Goal: Information Seeking & Learning: Check status

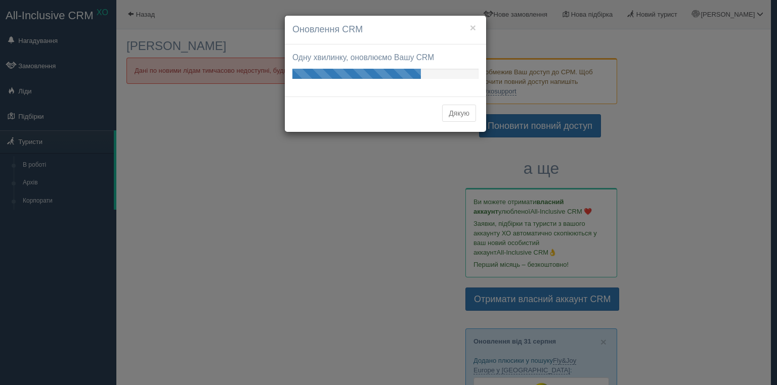
click at [463, 112] on button "Дякую" at bounding box center [459, 113] width 34 height 17
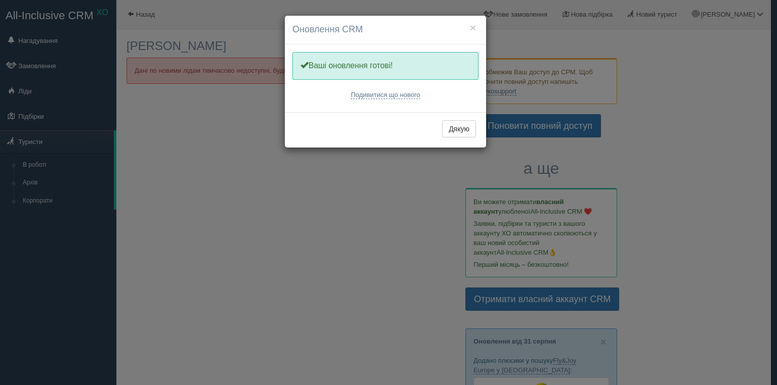
click at [459, 142] on div "Дякую" at bounding box center [385, 129] width 201 height 35
click at [459, 127] on button "Дякую" at bounding box center [459, 128] width 34 height 17
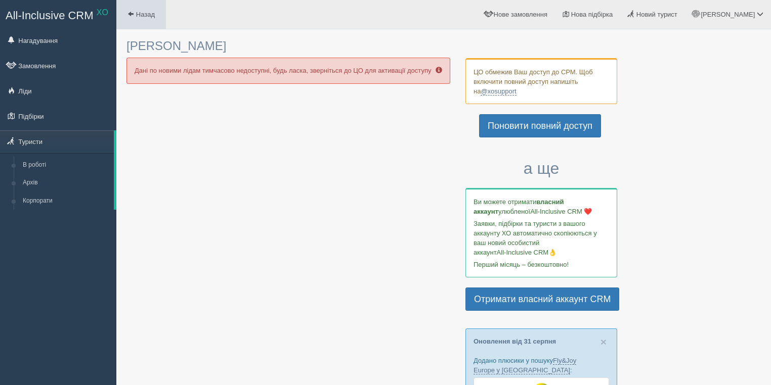
click at [156, 8] on link "Назад" at bounding box center [141, 14] width 50 height 29
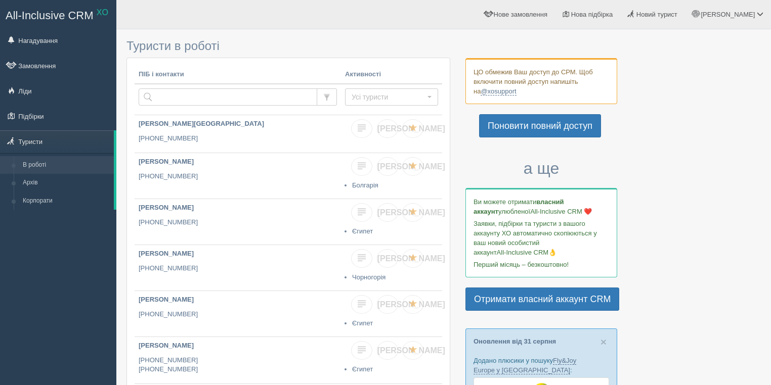
click at [178, 105] on td at bounding box center [238, 99] width 206 height 31
click at [184, 93] on input "text" at bounding box center [228, 96] width 179 height 17
paste input "0 67 577 63 40"
type input "0 67 577 63 40"
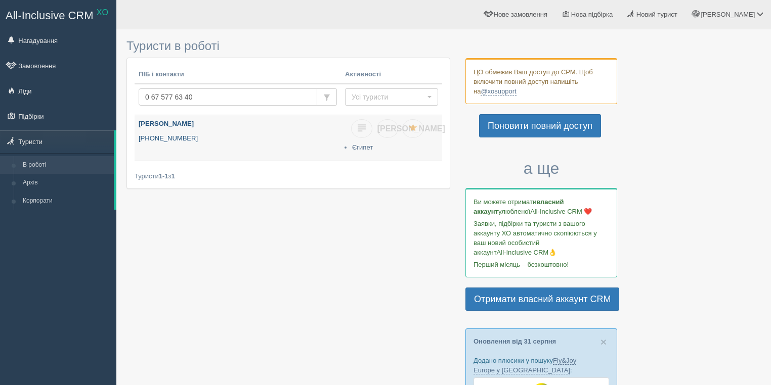
click at [152, 120] on b "[PERSON_NAME]" at bounding box center [166, 124] width 55 height 8
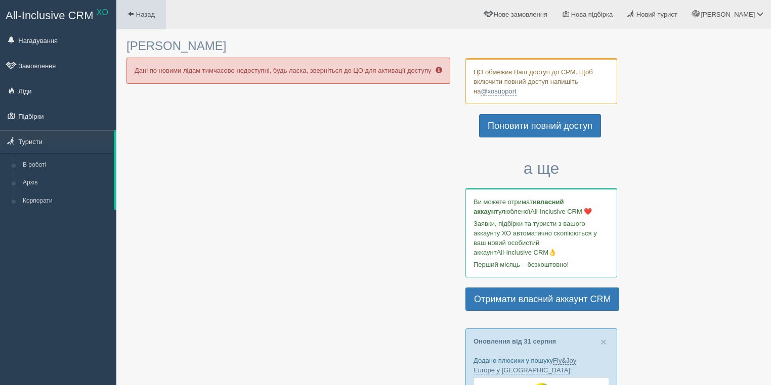
click at [126, 22] on link "Назад" at bounding box center [141, 14] width 50 height 29
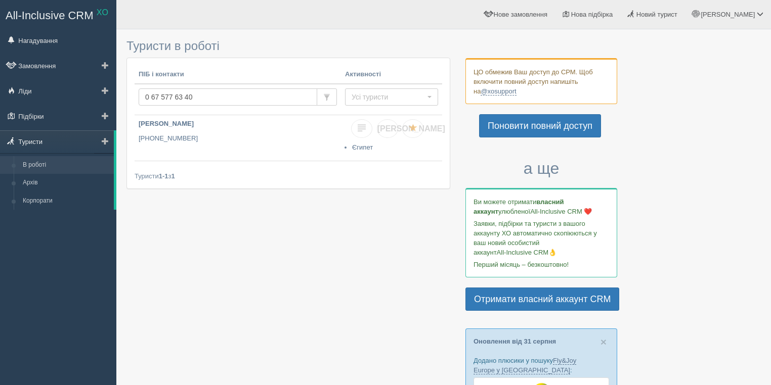
click at [42, 149] on link "Туристи" at bounding box center [57, 141] width 114 height 22
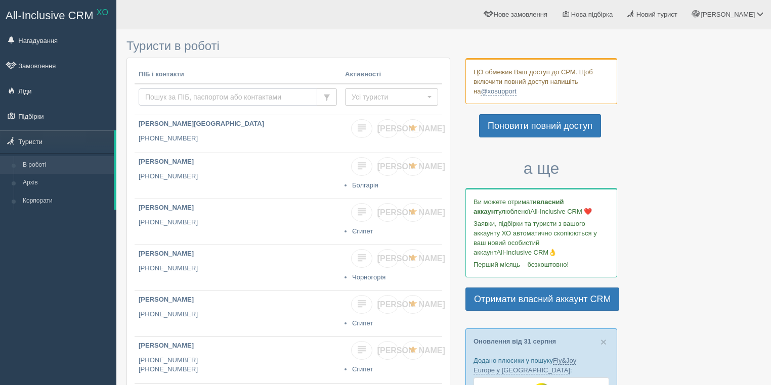
click at [158, 94] on input "text" at bounding box center [228, 96] width 179 height 17
paste input "[PHONE_NUMBER]"
type input "[PHONE_NUMBER]"
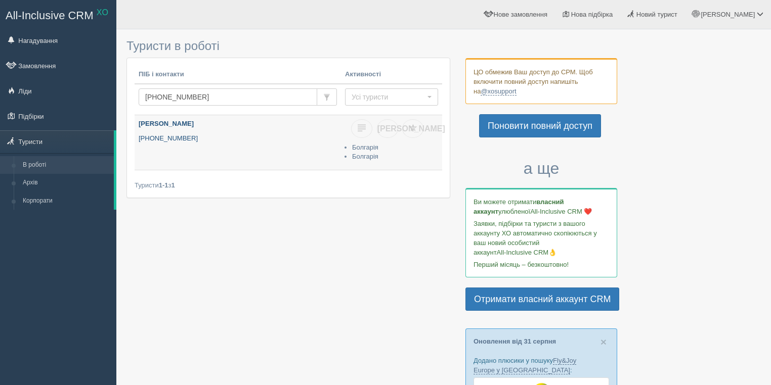
click at [182, 119] on p "[PERSON_NAME]" at bounding box center [238, 124] width 198 height 10
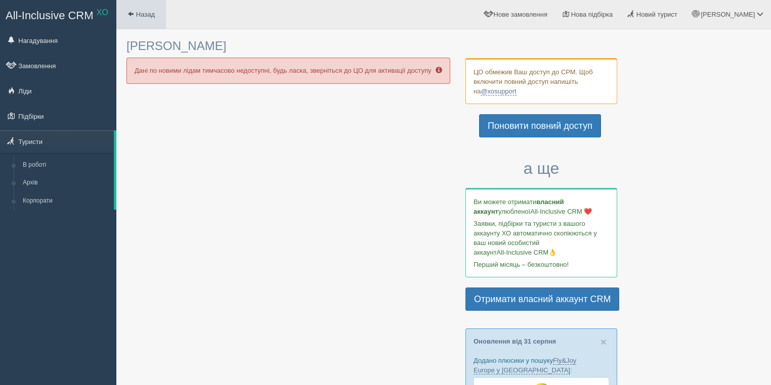
click at [140, 21] on link "Назад" at bounding box center [141, 14] width 50 height 29
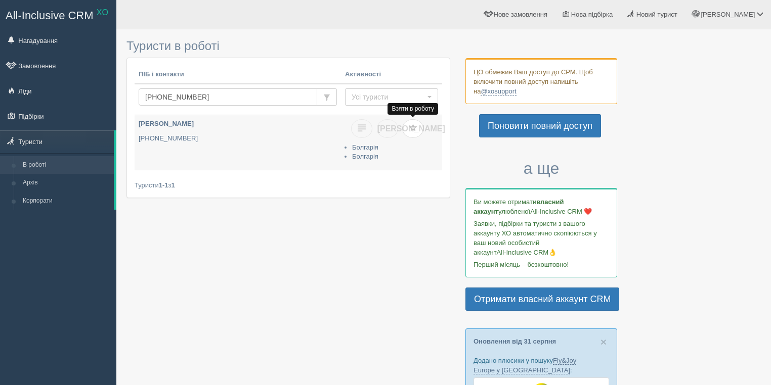
click at [413, 128] on span at bounding box center [413, 128] width 8 height 8
click at [174, 122] on b "[PERSON_NAME]" at bounding box center [166, 124] width 55 height 8
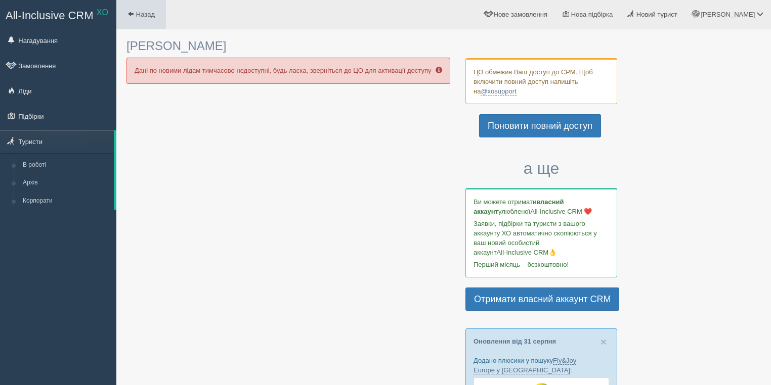
click at [139, 15] on span "Назад" at bounding box center [145, 15] width 19 height 8
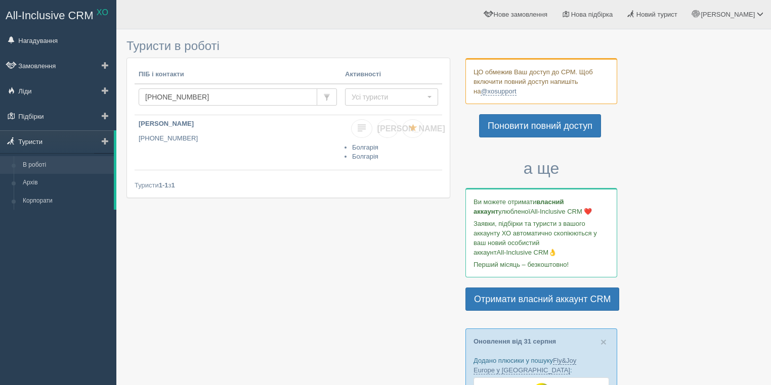
click at [36, 144] on link "Туристи" at bounding box center [57, 141] width 114 height 22
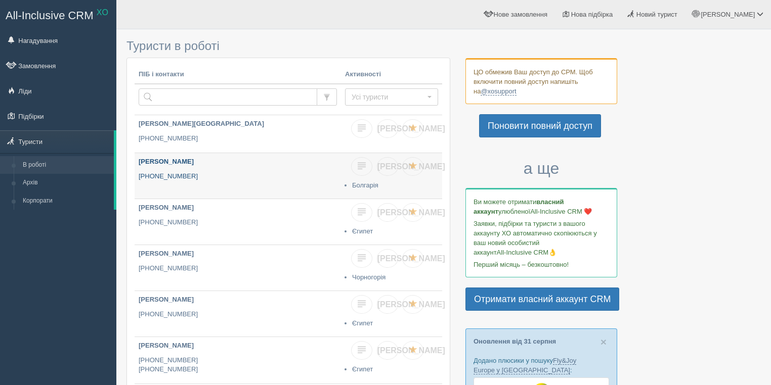
click at [178, 159] on b "[PERSON_NAME]" at bounding box center [166, 162] width 55 height 8
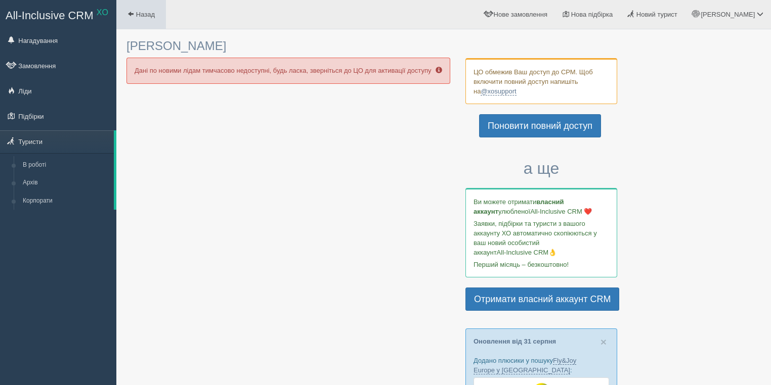
click at [126, 15] on link "Назад" at bounding box center [141, 14] width 50 height 29
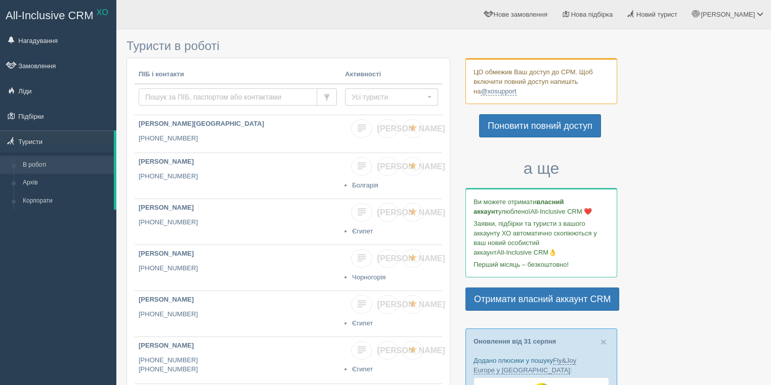
click at [172, 95] on input "text" at bounding box center [228, 96] width 179 height 17
paste input "[PHONE_NUMBER]"
type input "[PHONE_NUMBER]"
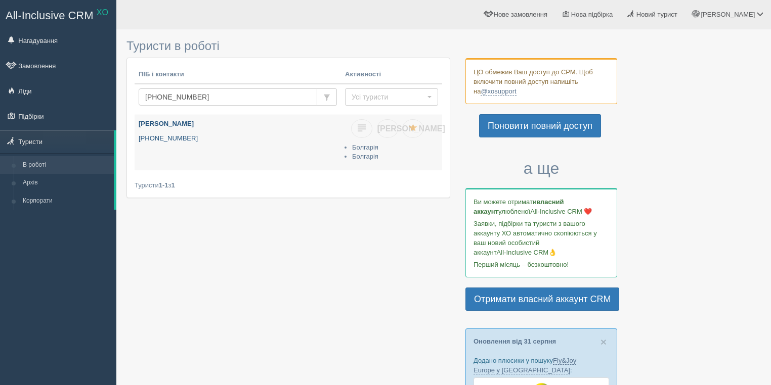
click at [174, 121] on b "[PERSON_NAME]" at bounding box center [166, 124] width 55 height 8
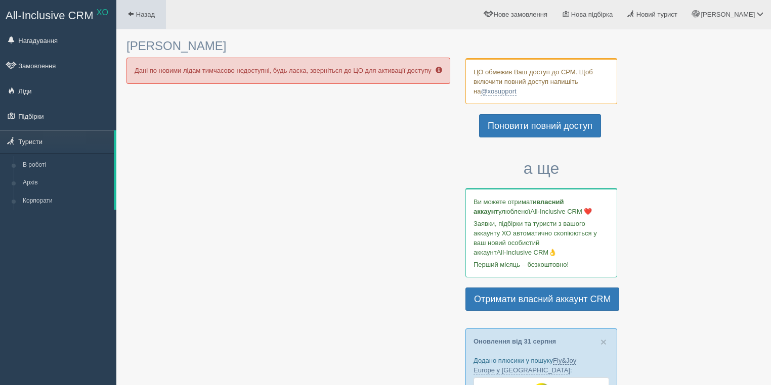
click at [143, 18] on link "Назад" at bounding box center [141, 14] width 50 height 29
click at [134, 12] on span at bounding box center [130, 14] width 7 height 7
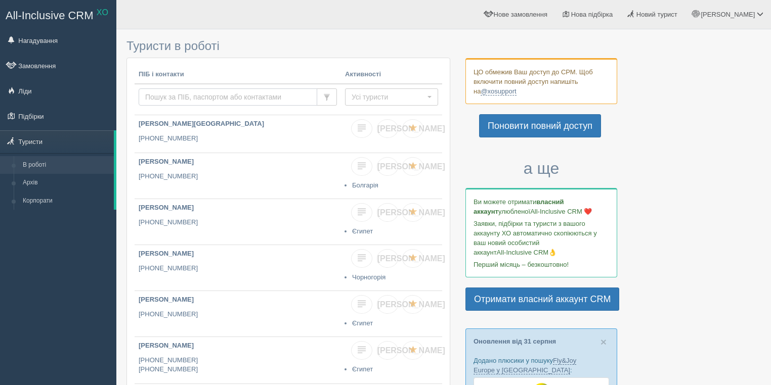
click at [176, 95] on input "text" at bounding box center [228, 96] width 179 height 17
paste input "+380680599017"
type input "[PHONE_NUMBER]"
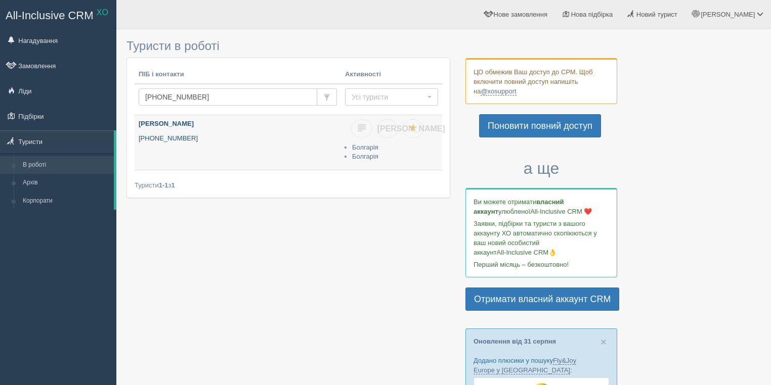
click at [168, 123] on b "[PERSON_NAME]" at bounding box center [166, 124] width 55 height 8
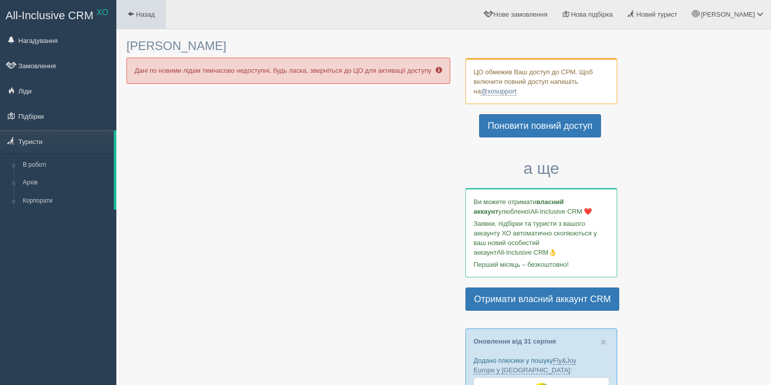
click at [128, 11] on span at bounding box center [130, 14] width 7 height 7
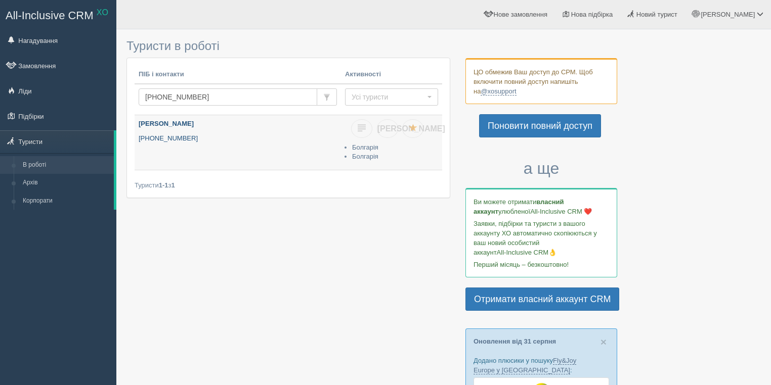
click at [170, 125] on b "[PERSON_NAME]" at bounding box center [166, 124] width 55 height 8
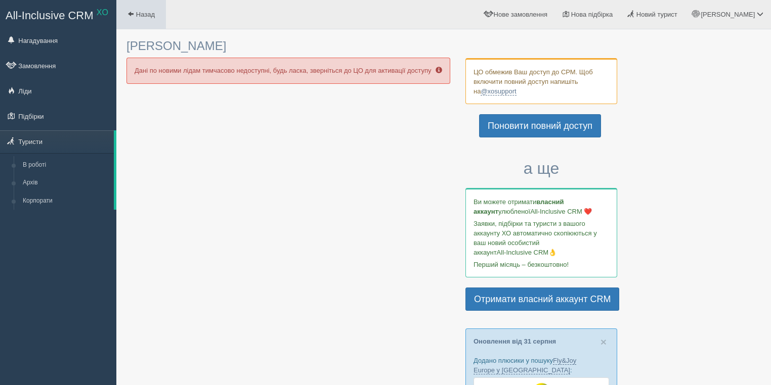
click at [154, 11] on span "Назад" at bounding box center [145, 15] width 19 height 8
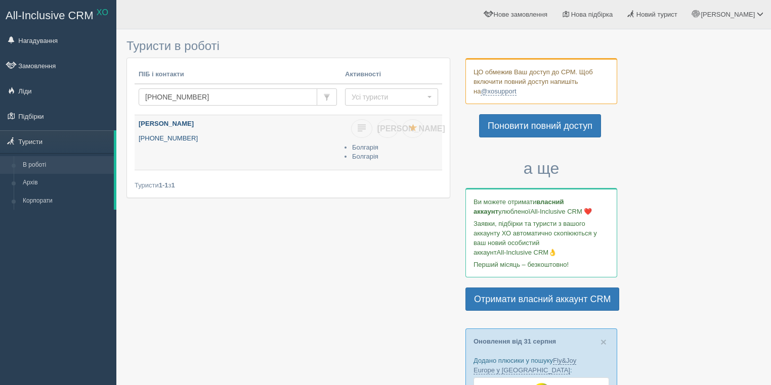
click at [185, 120] on b "[PERSON_NAME]" at bounding box center [166, 124] width 55 height 8
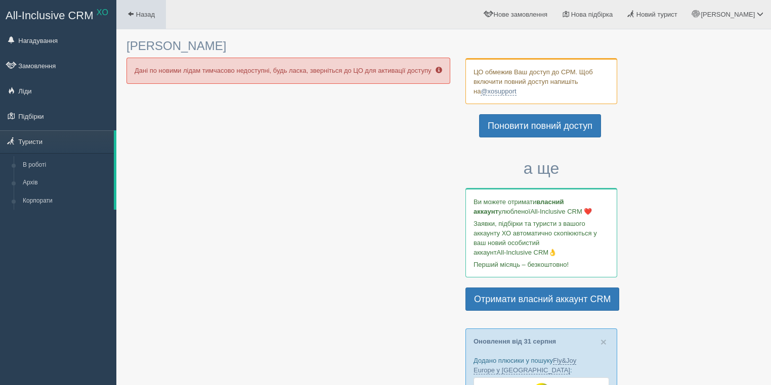
click at [144, 13] on span "Назад" at bounding box center [145, 15] width 19 height 8
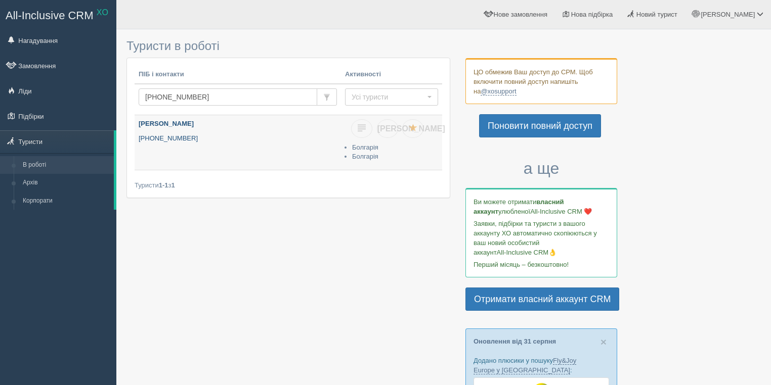
click at [176, 128] on link "[PERSON_NAME] [PHONE_NUMBER]" at bounding box center [238, 142] width 206 height 55
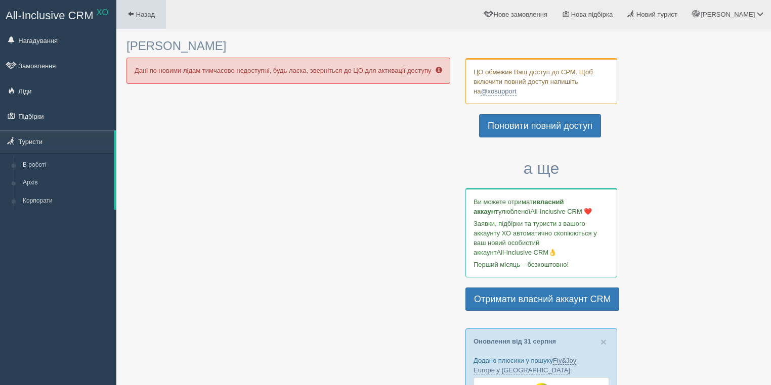
click at [152, 16] on span "Назад" at bounding box center [145, 15] width 19 height 8
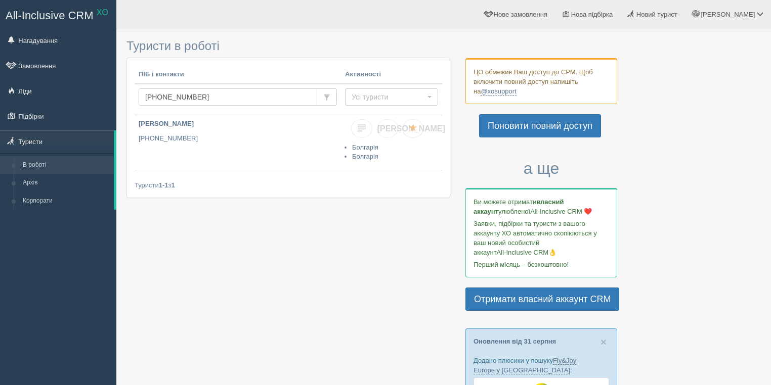
click at [152, 6] on div "Тетяна Мій профіль Моя аналітика Для туристів Допомога" at bounding box center [443, 14] width 654 height 29
click at [144, 121] on b "Катя Зенюкова" at bounding box center [166, 124] width 55 height 8
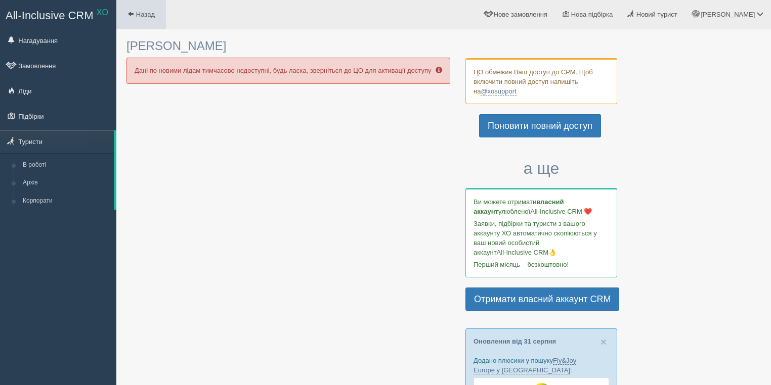
click at [152, 12] on span "Назад" at bounding box center [145, 15] width 19 height 8
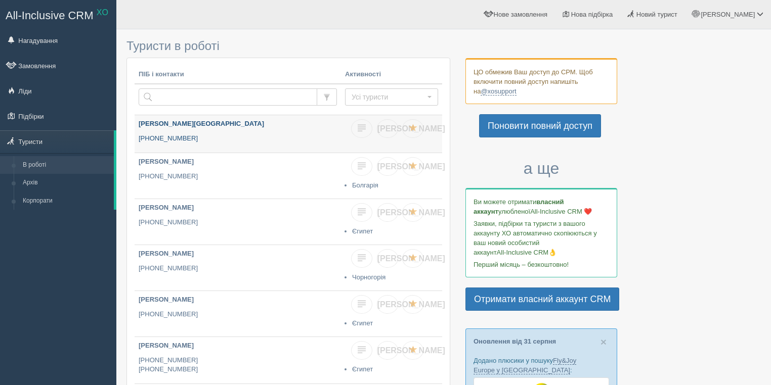
click at [178, 121] on b "[PERSON_NAME][GEOGRAPHIC_DATA]" at bounding box center [201, 124] width 125 height 8
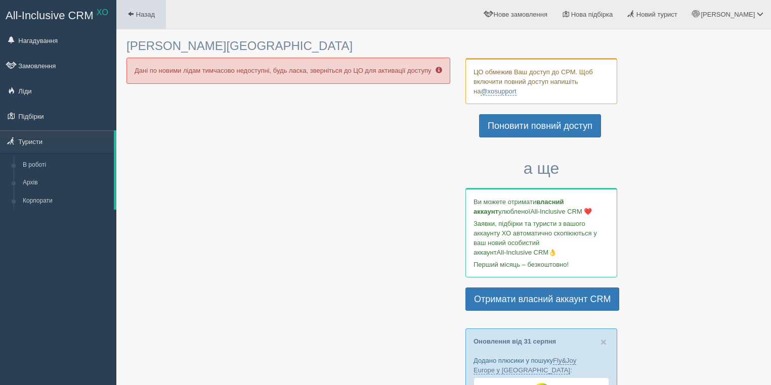
click at [131, 17] on span at bounding box center [130, 14] width 7 height 7
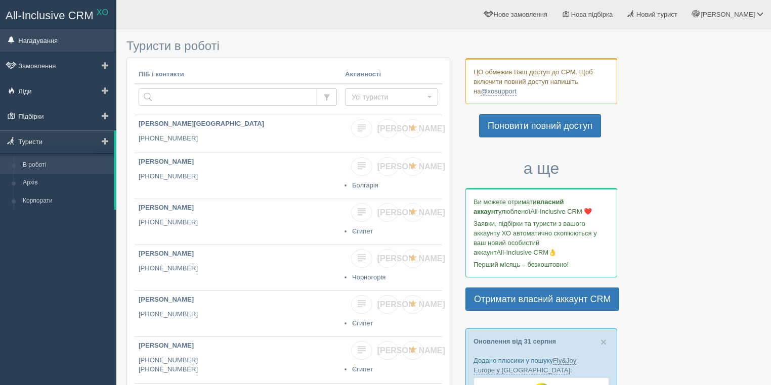
click at [38, 41] on link "Нагадування" at bounding box center [58, 40] width 116 height 22
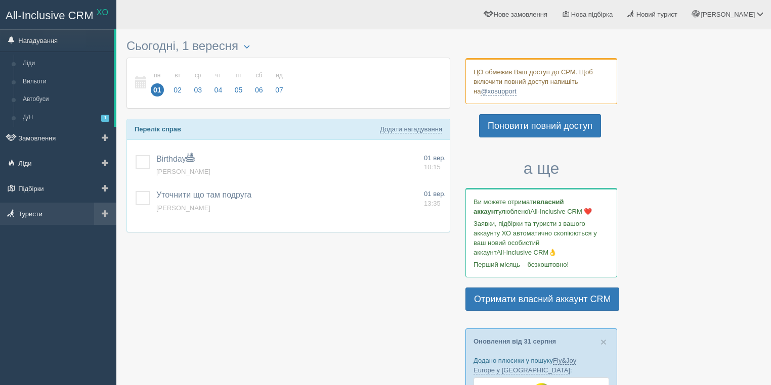
click at [32, 214] on link "Туристи" at bounding box center [58, 214] width 116 height 22
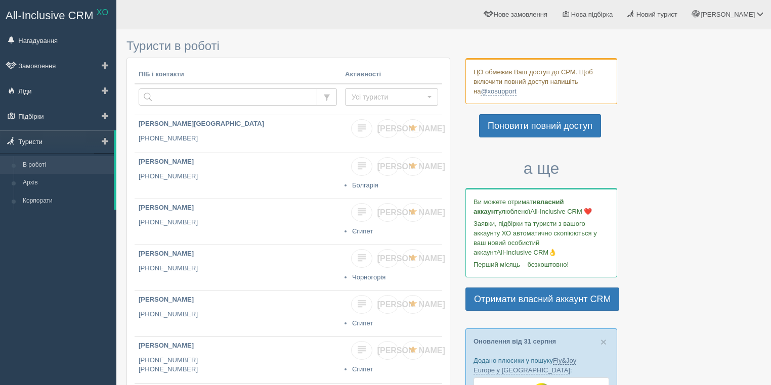
click at [42, 138] on link "Туристи" at bounding box center [57, 141] width 114 height 22
click at [19, 34] on link "Нагадування" at bounding box center [58, 40] width 116 height 22
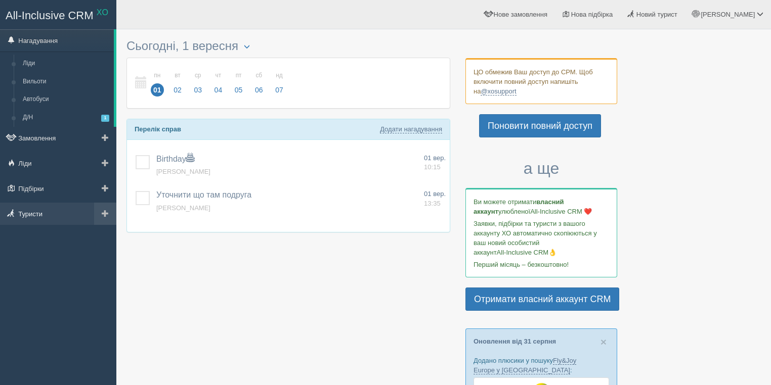
click at [28, 209] on link "Туристи" at bounding box center [58, 214] width 116 height 22
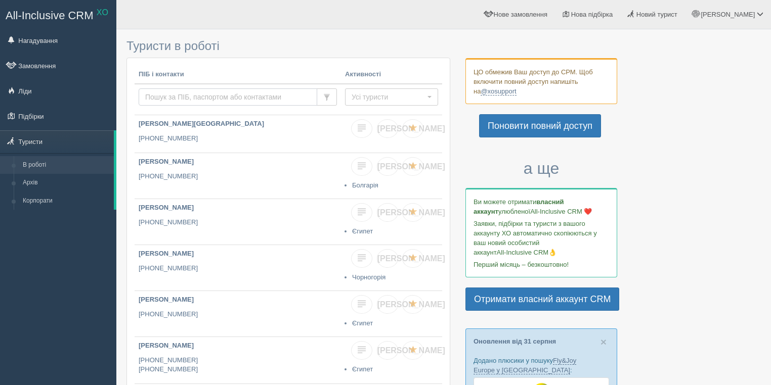
click at [165, 91] on input "text" at bounding box center [228, 96] width 179 height 17
paste input "[PHONE_NUMBER]"
type input "[PHONE_NUMBER]"
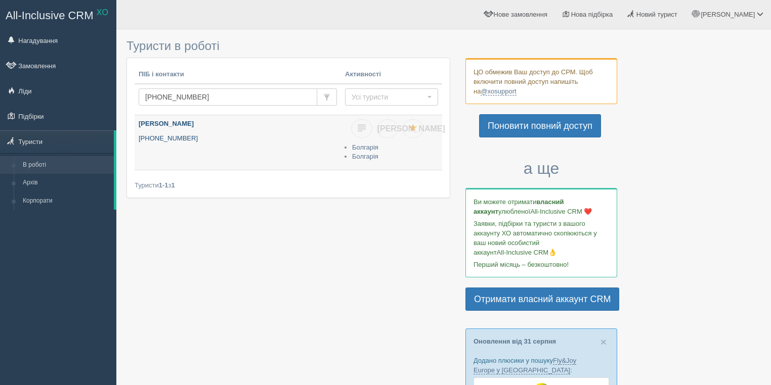
click at [173, 123] on b "[PERSON_NAME]" at bounding box center [166, 124] width 55 height 8
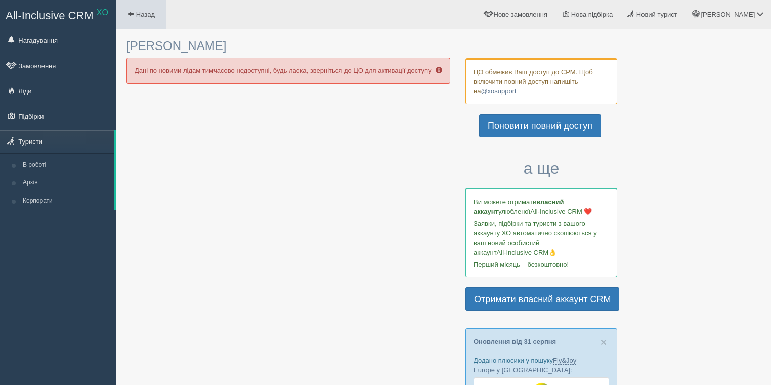
click at [139, 14] on span "Назад" at bounding box center [145, 15] width 19 height 8
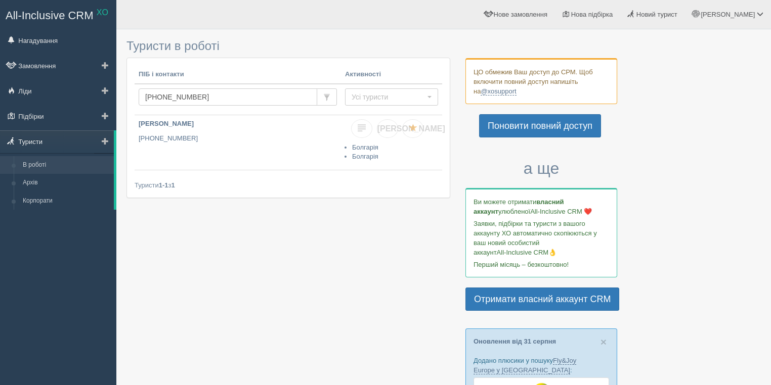
click at [27, 140] on link "Туристи" at bounding box center [57, 141] width 114 height 22
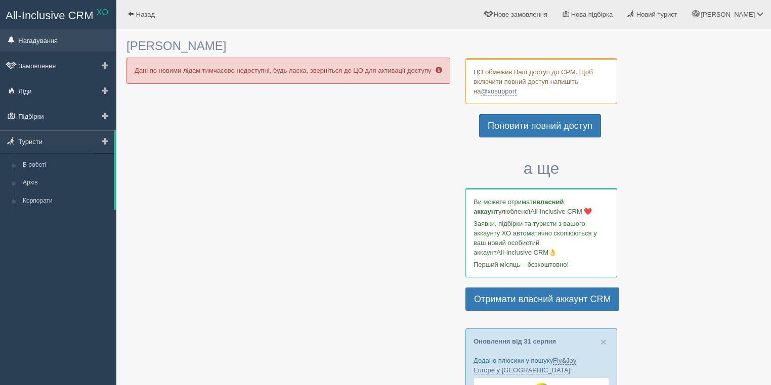
click at [18, 34] on link "Нагадування" at bounding box center [58, 40] width 116 height 22
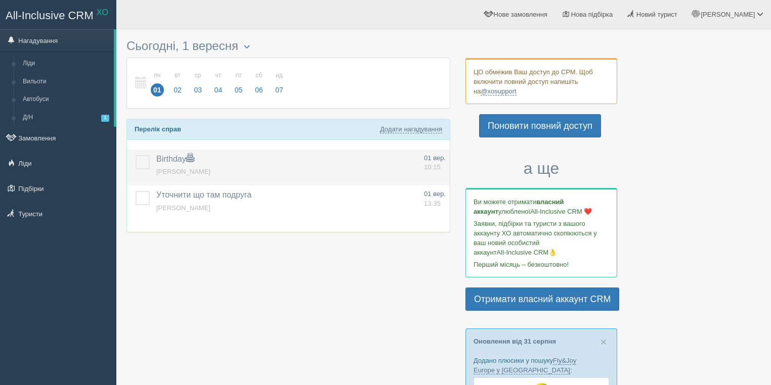
click at [136, 155] on label at bounding box center [136, 155] width 0 height 0
click at [0, 0] on input "checkbox" at bounding box center [0, 0] width 0 height 0
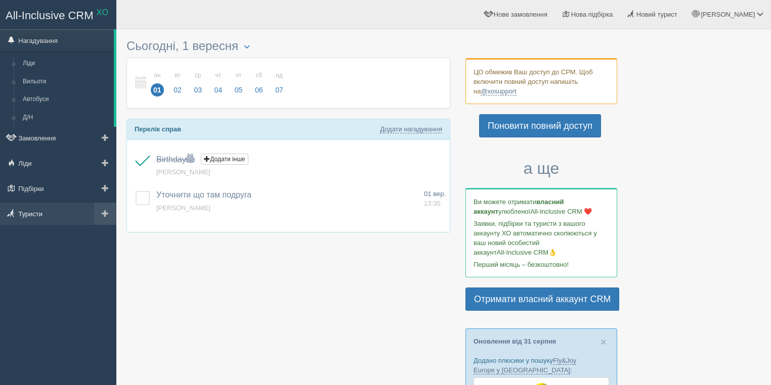
click at [37, 218] on link "Туристи" at bounding box center [58, 214] width 116 height 22
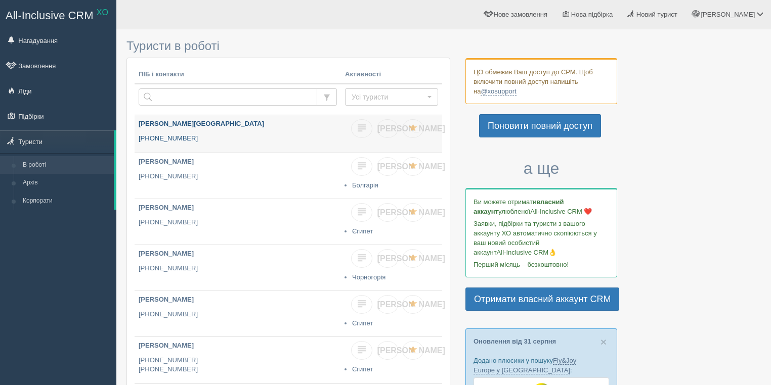
click at [159, 122] on b "[PERSON_NAME][GEOGRAPHIC_DATA]" at bounding box center [201, 124] width 125 height 8
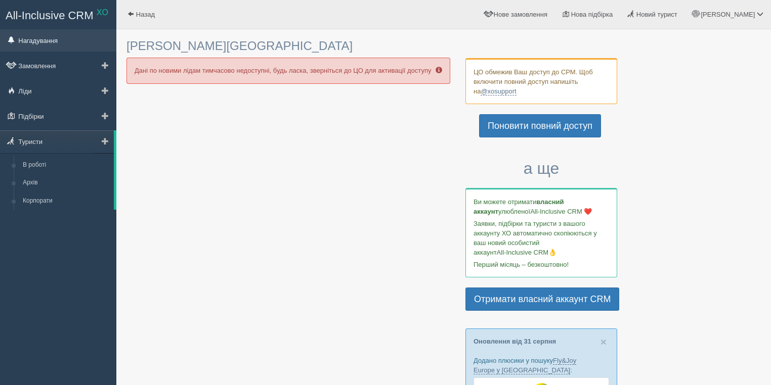
click at [45, 42] on link "Нагадування" at bounding box center [58, 40] width 116 height 22
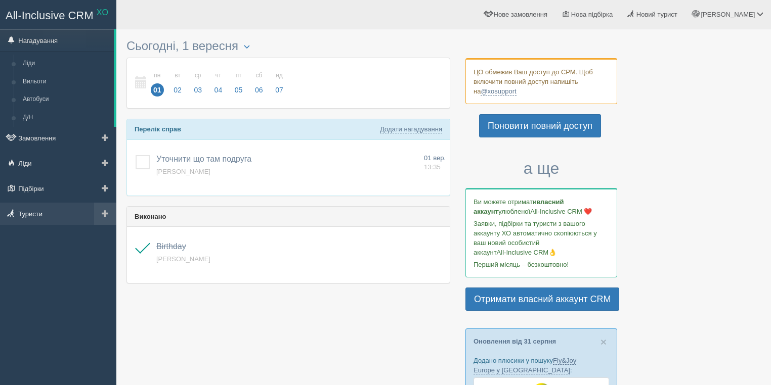
click at [59, 216] on link "Туристи" at bounding box center [58, 214] width 116 height 22
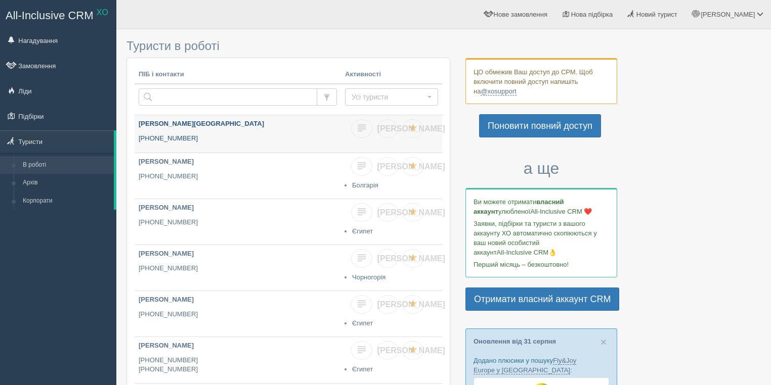
click at [153, 123] on b "[PERSON_NAME][GEOGRAPHIC_DATA]" at bounding box center [201, 124] width 125 height 8
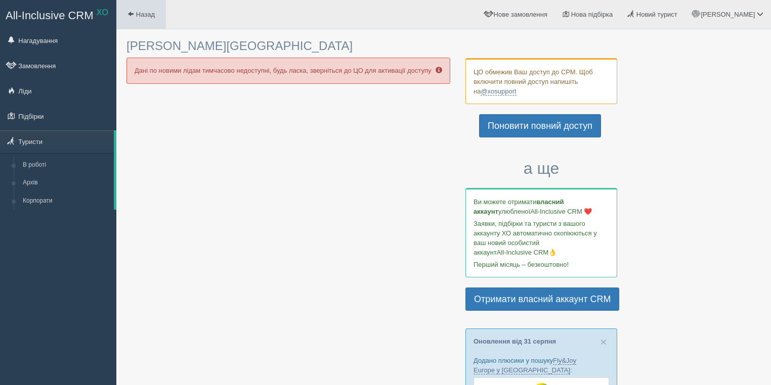
click at [147, 9] on link "Назад" at bounding box center [141, 14] width 50 height 29
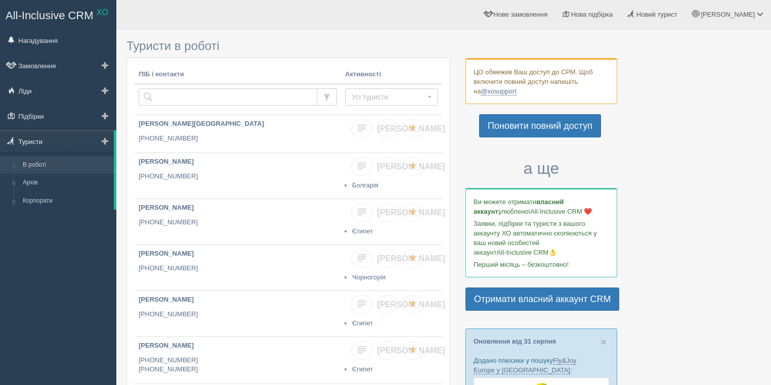
click at [27, 139] on link "Туристи" at bounding box center [57, 141] width 114 height 22
click at [48, 143] on link "Туристи" at bounding box center [57, 141] width 114 height 22
click at [51, 144] on link "Туристи" at bounding box center [57, 141] width 114 height 22
click at [31, 141] on link "Туристи" at bounding box center [57, 141] width 114 height 22
click at [154, 90] on input "text" at bounding box center [228, 96] width 179 height 17
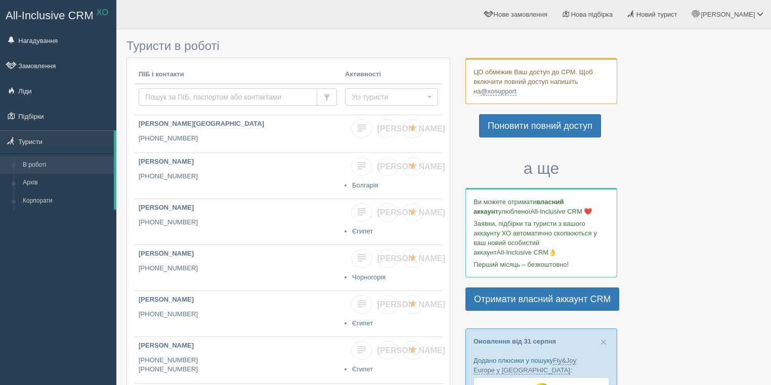
paste input "[PHONE_NUMBER]"
type input "[PHONE_NUMBER]"
